Goal: Task Accomplishment & Management: Use online tool/utility

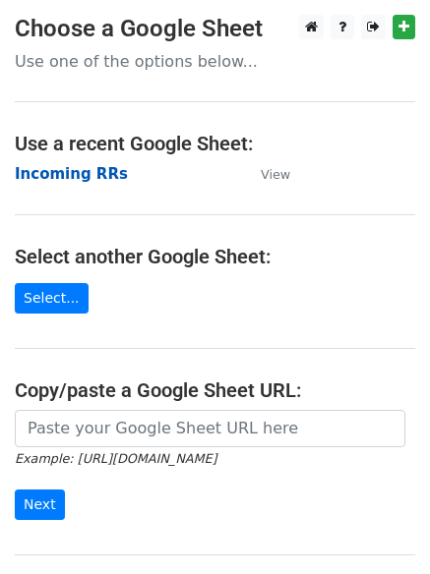
click at [58, 180] on strong "Incoming RRs" at bounding box center [71, 174] width 113 height 18
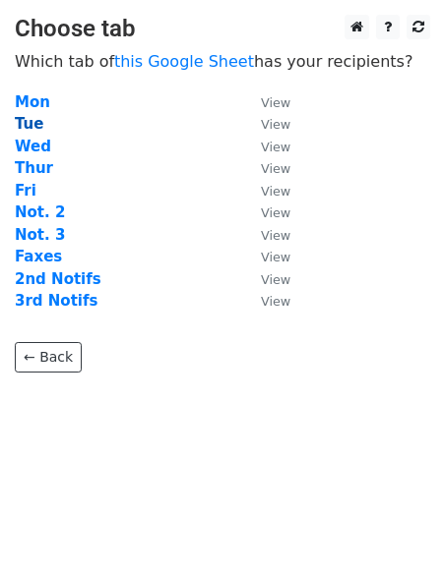
click at [34, 124] on strong "Tue" at bounding box center [29, 124] width 29 height 18
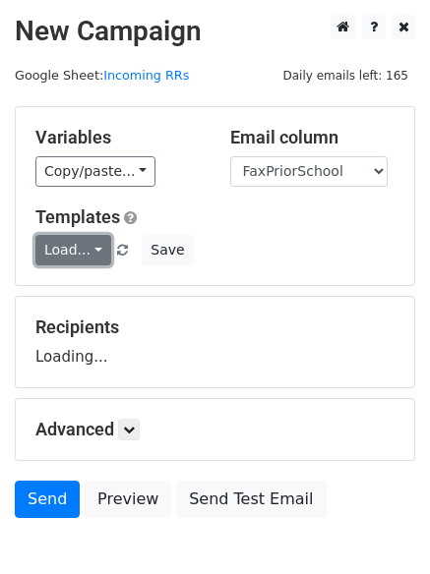
click at [63, 245] on link "Load..." at bounding box center [73, 250] width 76 height 30
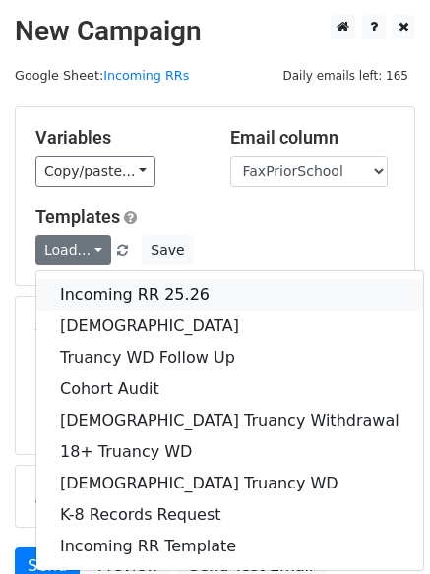
click at [102, 291] on link "Incoming RR 25.26" at bounding box center [229, 294] width 387 height 31
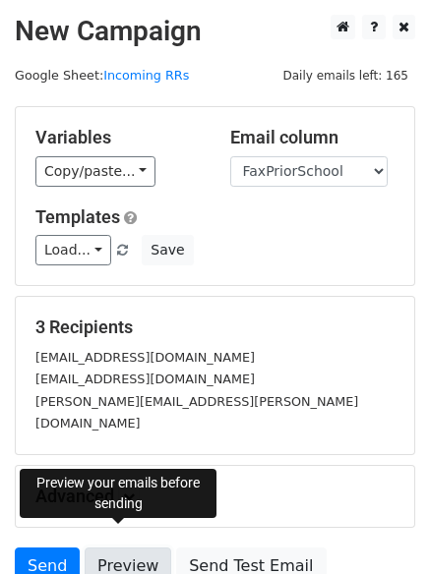
click at [113, 548] on link "Preview" at bounding box center [128, 566] width 87 height 37
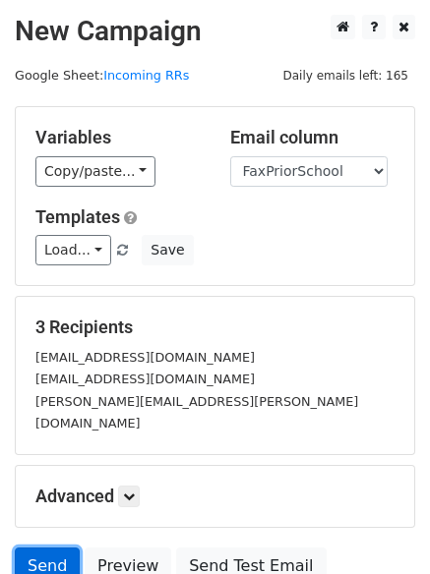
click at [34, 548] on link "Send" at bounding box center [47, 566] width 65 height 37
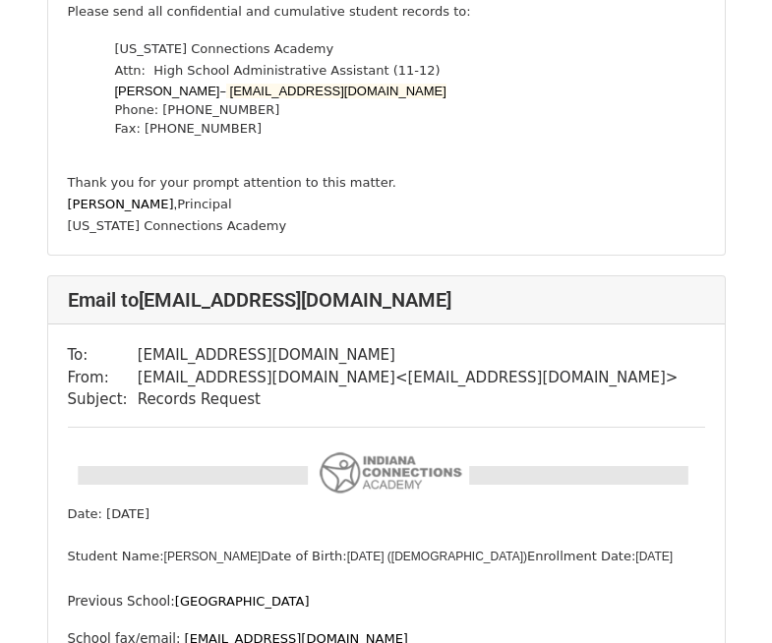
scroll to position [1180, 0]
